Goal: Information Seeking & Learning: Understand process/instructions

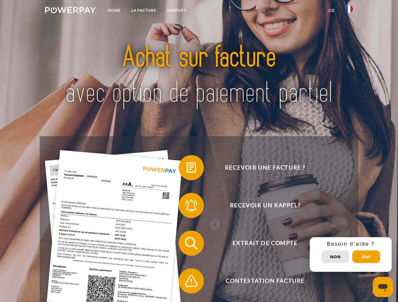
click at [70, 11] on img at bounding box center [70, 10] width 51 height 6
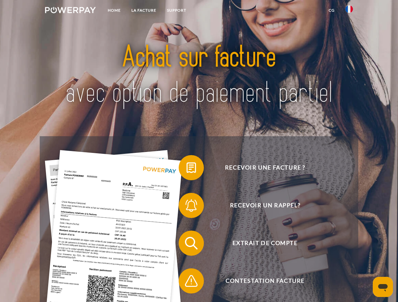
click at [349, 11] on img at bounding box center [349, 9] width 8 height 8
click at [331, 10] on link "CG" at bounding box center [331, 10] width 17 height 11
click at [186, 169] on span at bounding box center [181, 167] width 31 height 31
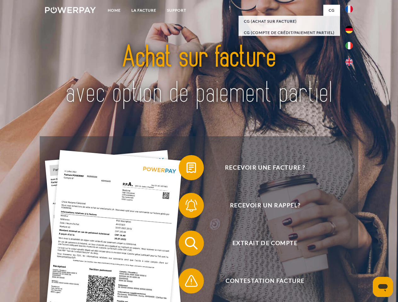
click at [186, 207] on span at bounding box center [181, 205] width 31 height 31
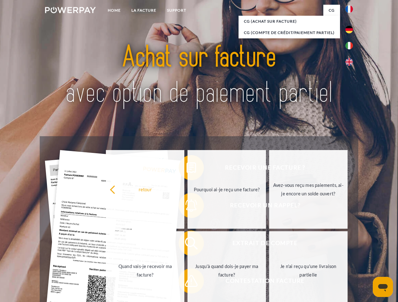
click at [187, 245] on link "Jusqu'à quand dois-je payer ma facture?" at bounding box center [226, 270] width 78 height 79
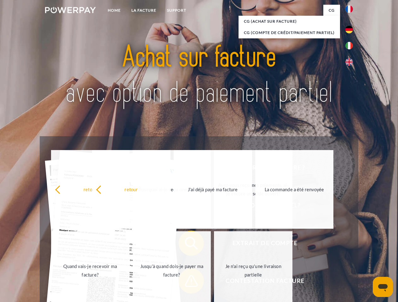
click at [186, 282] on span at bounding box center [181, 280] width 31 height 31
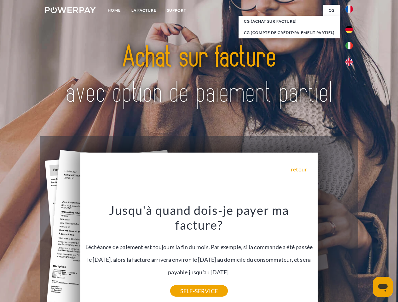
click at [350, 255] on div "Recevoir une facture ? Recevoir un rappel? Extrait de compte retour" at bounding box center [199, 262] width 318 height 252
click at [335, 256] on span "Extrait de compte" at bounding box center [265, 243] width 154 height 25
click at [366, 257] on header "Home LA FACTURE Support" at bounding box center [199, 217] width 398 height 435
